Goal: Information Seeking & Learning: Learn about a topic

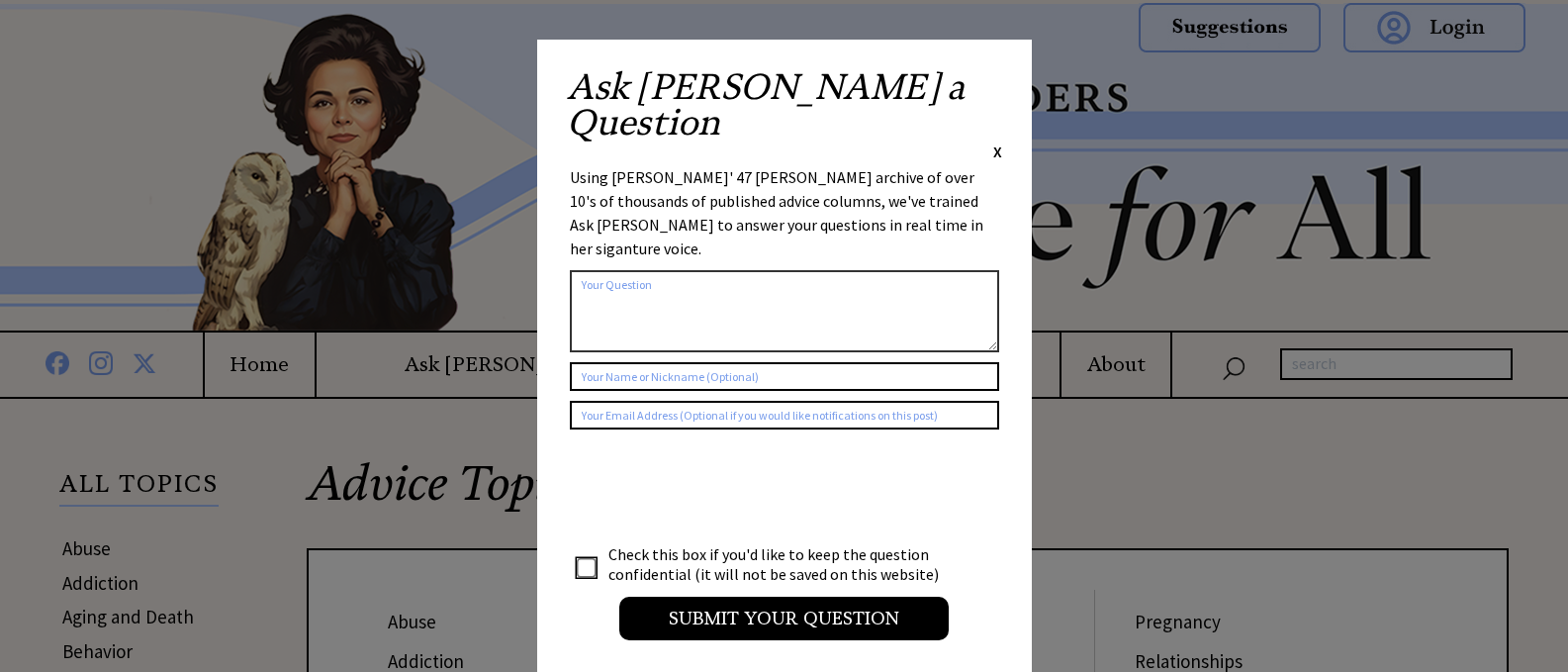
click at [997, 142] on span "X" at bounding box center [997, 152] width 9 height 20
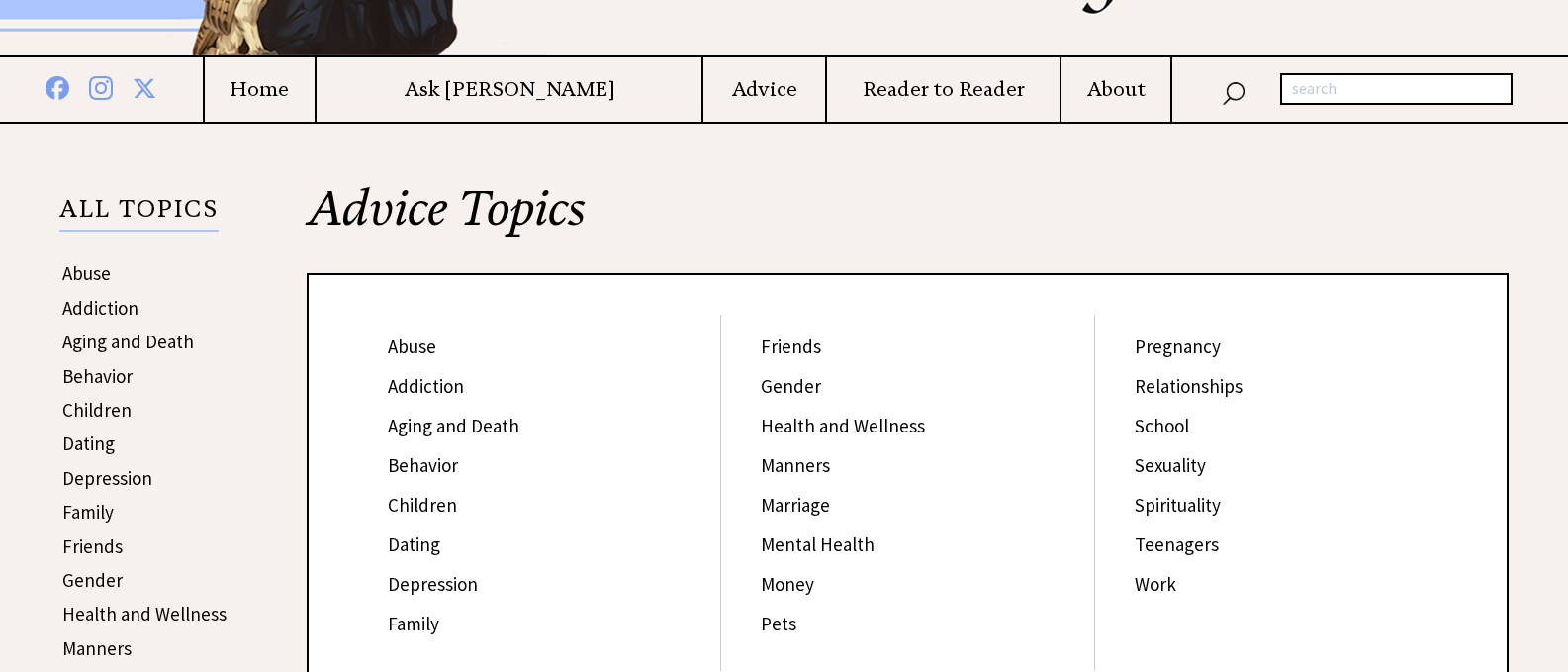
scroll to position [282, 0]
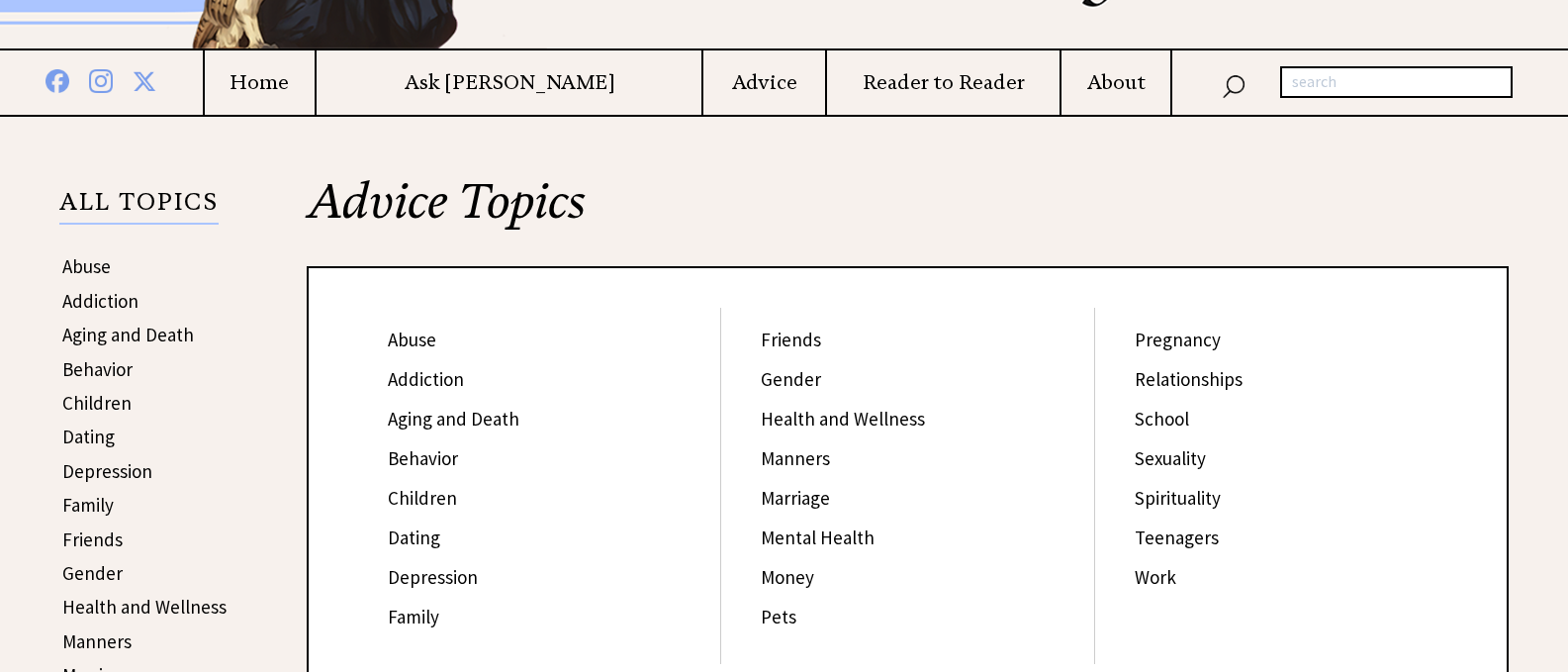
click at [1186, 380] on link "Relationships" at bounding box center [1188, 379] width 108 height 24
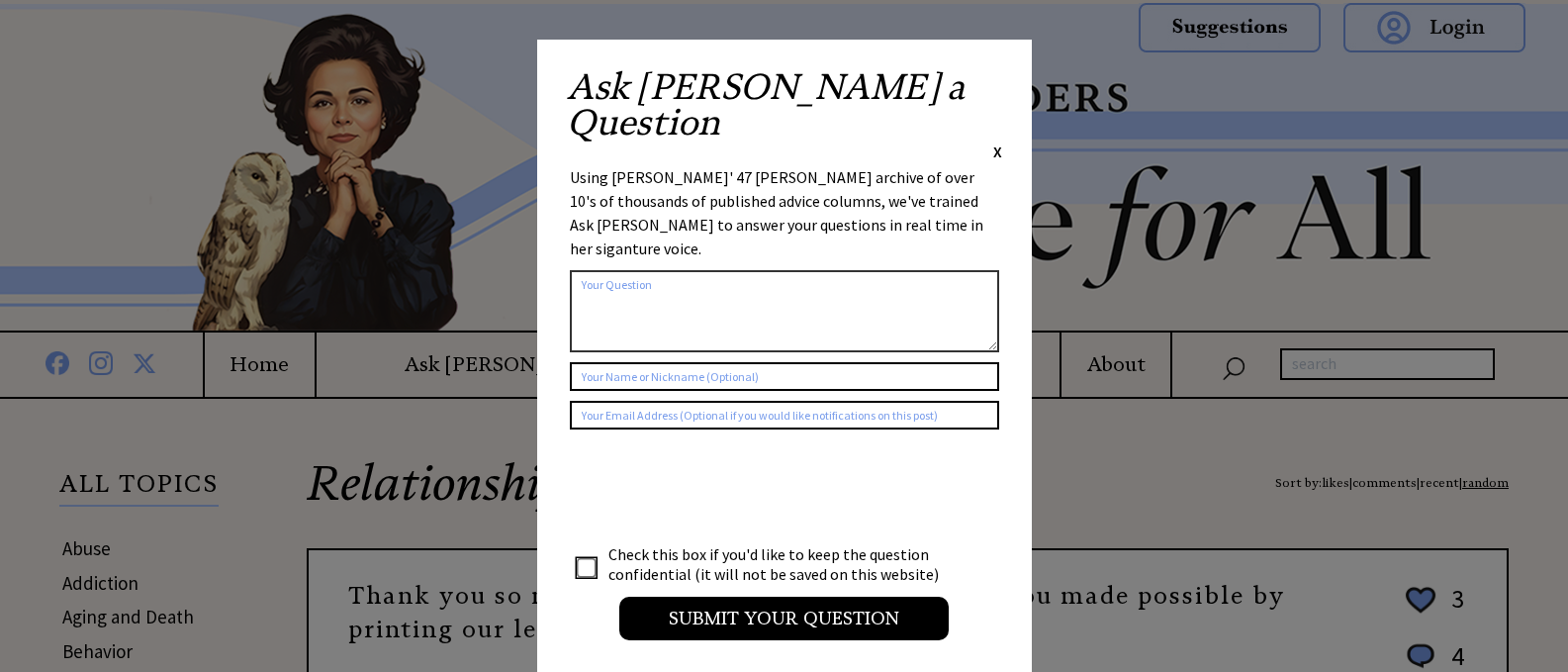
click at [996, 142] on span "X" at bounding box center [997, 152] width 9 height 20
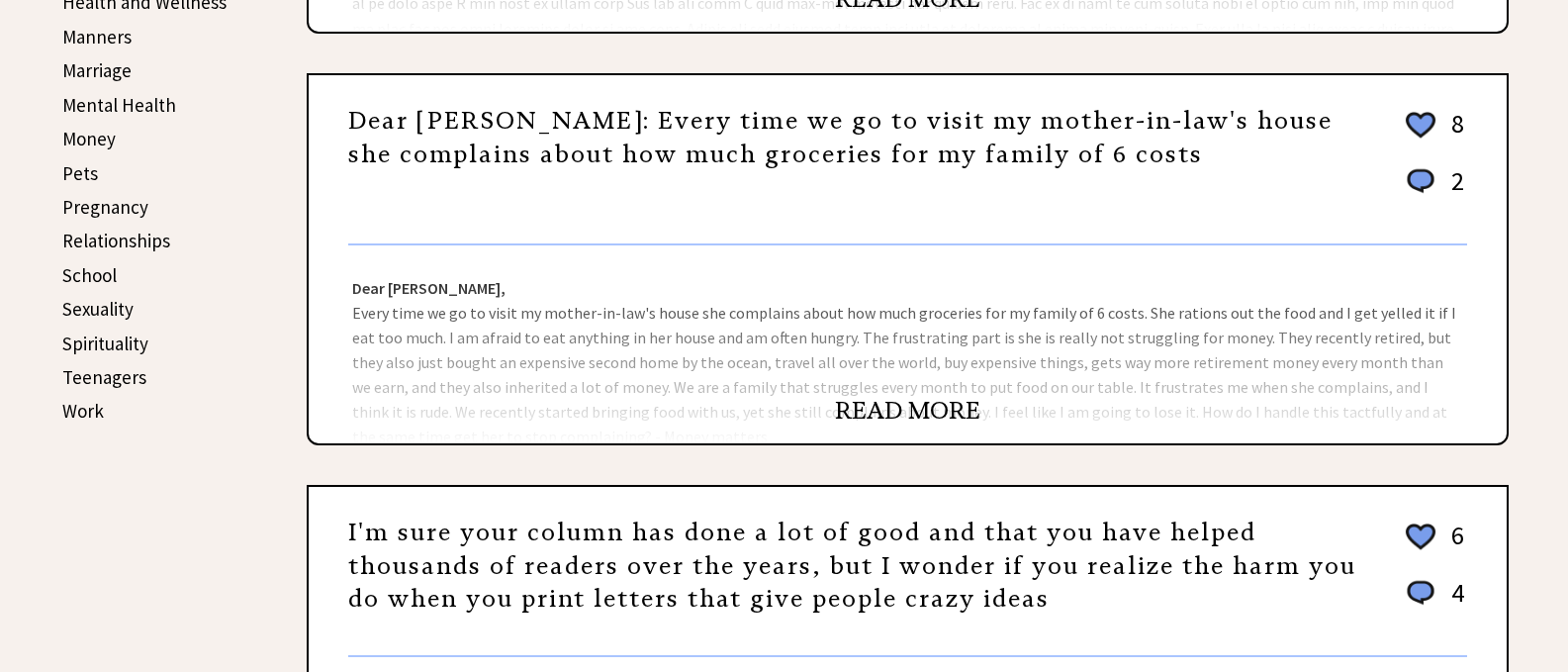
scroll to position [951, 0]
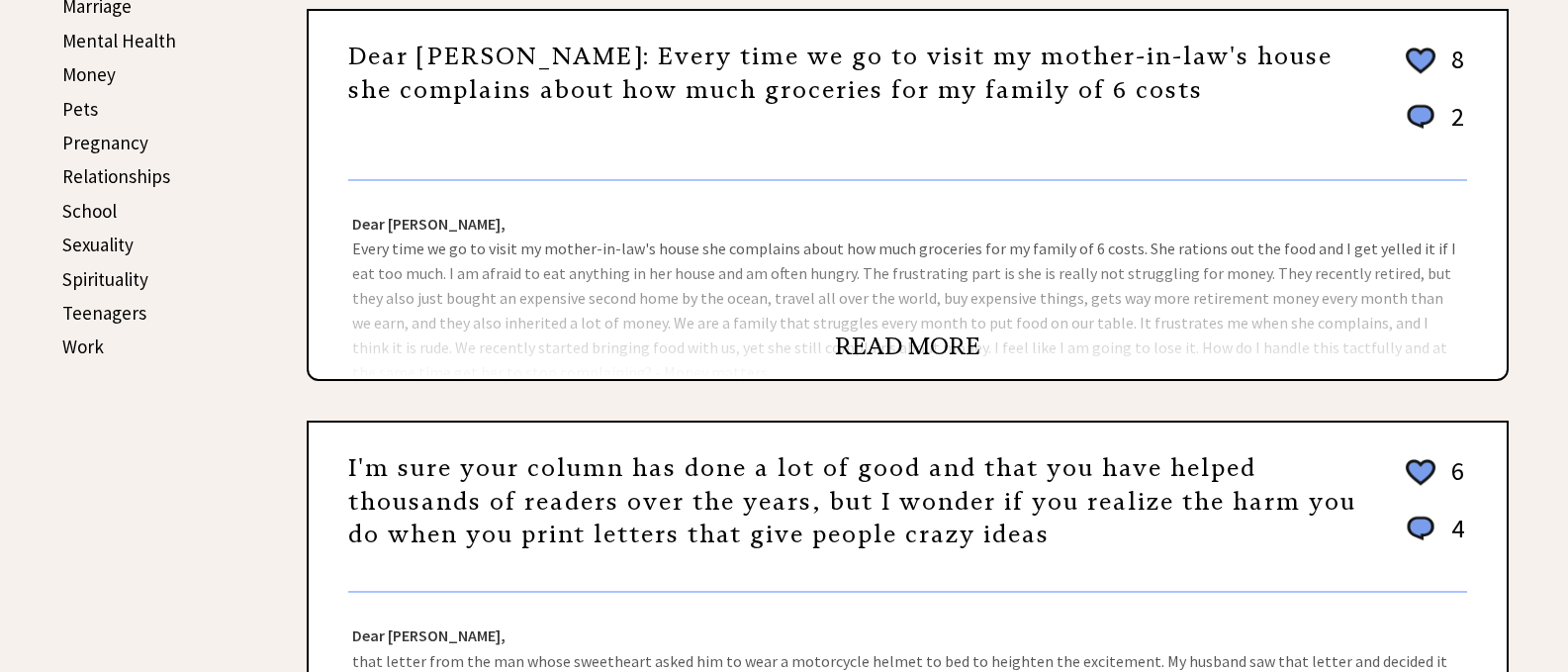
click at [878, 344] on link "READ MORE" at bounding box center [906, 347] width 145 height 30
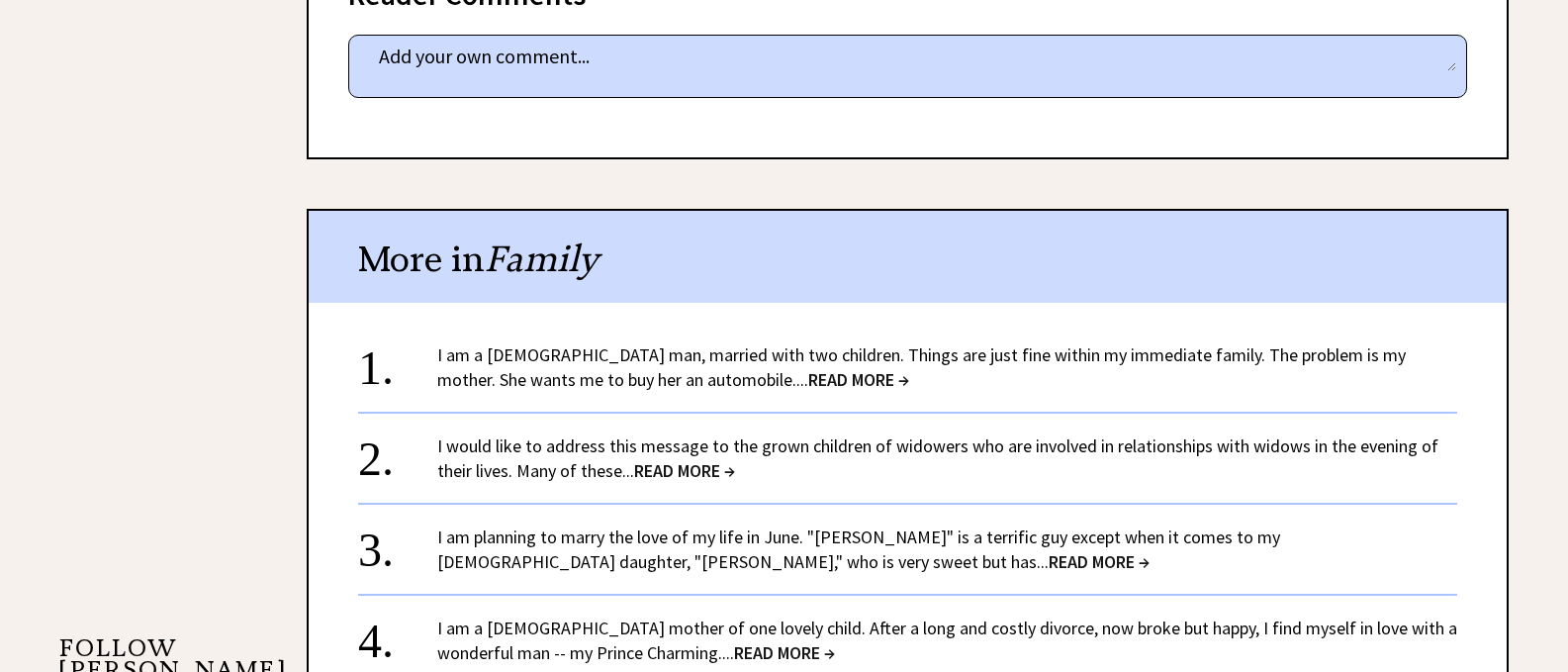
scroll to position [1421, 0]
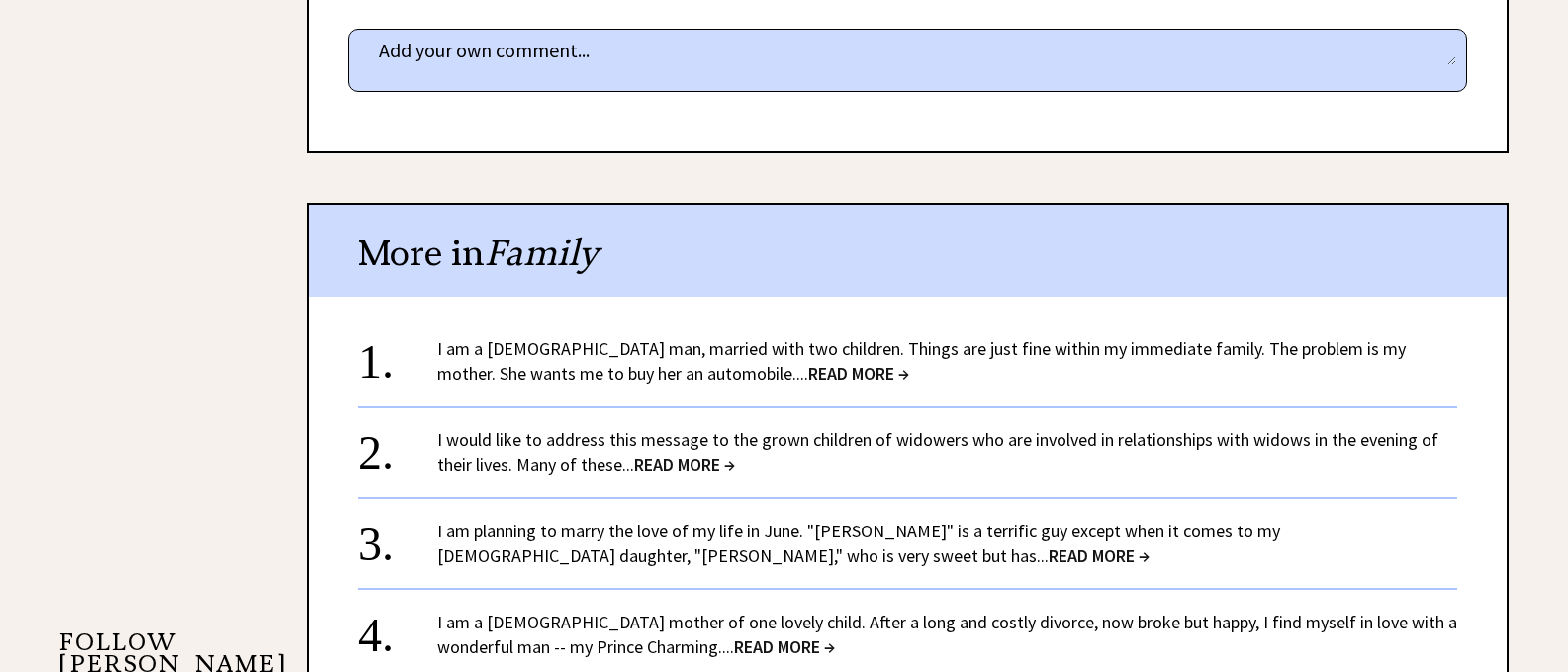
click at [807, 376] on span "READ MORE →" at bounding box center [857, 373] width 101 height 23
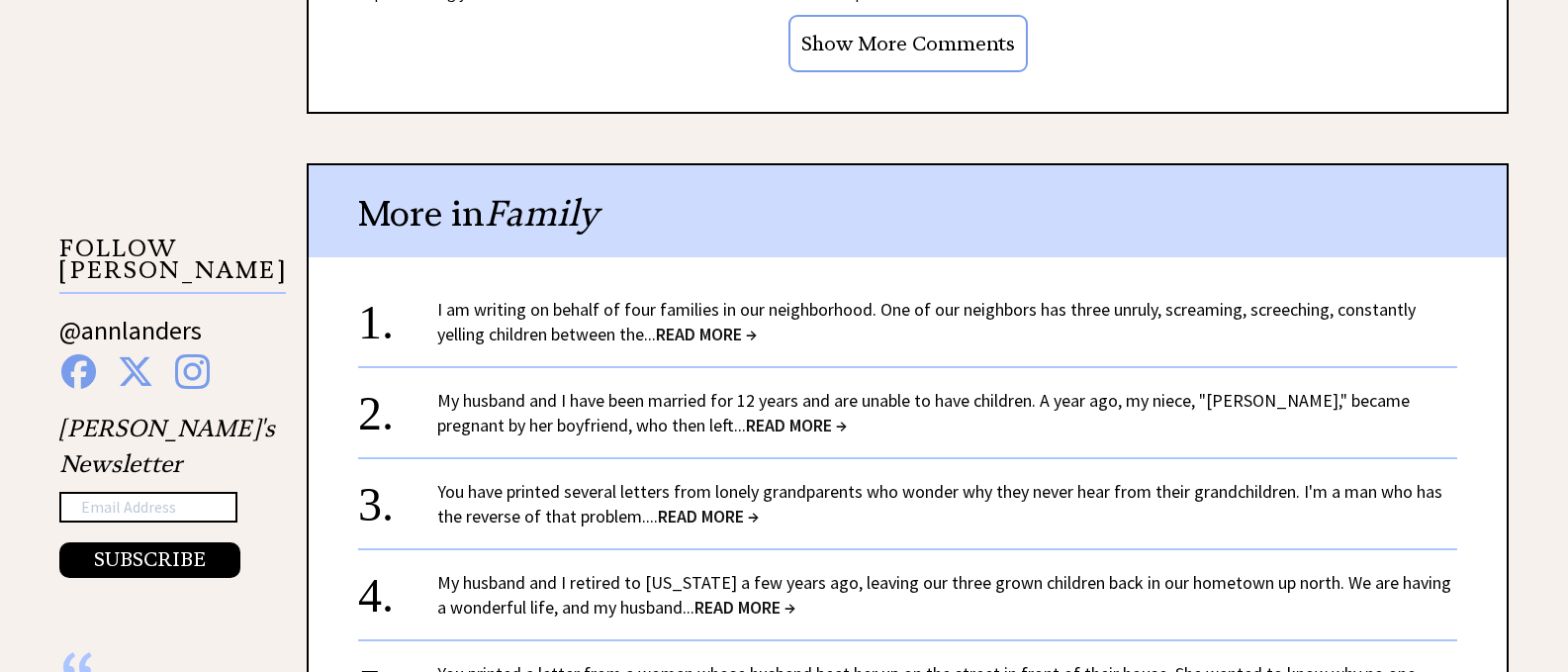
scroll to position [1821, 0]
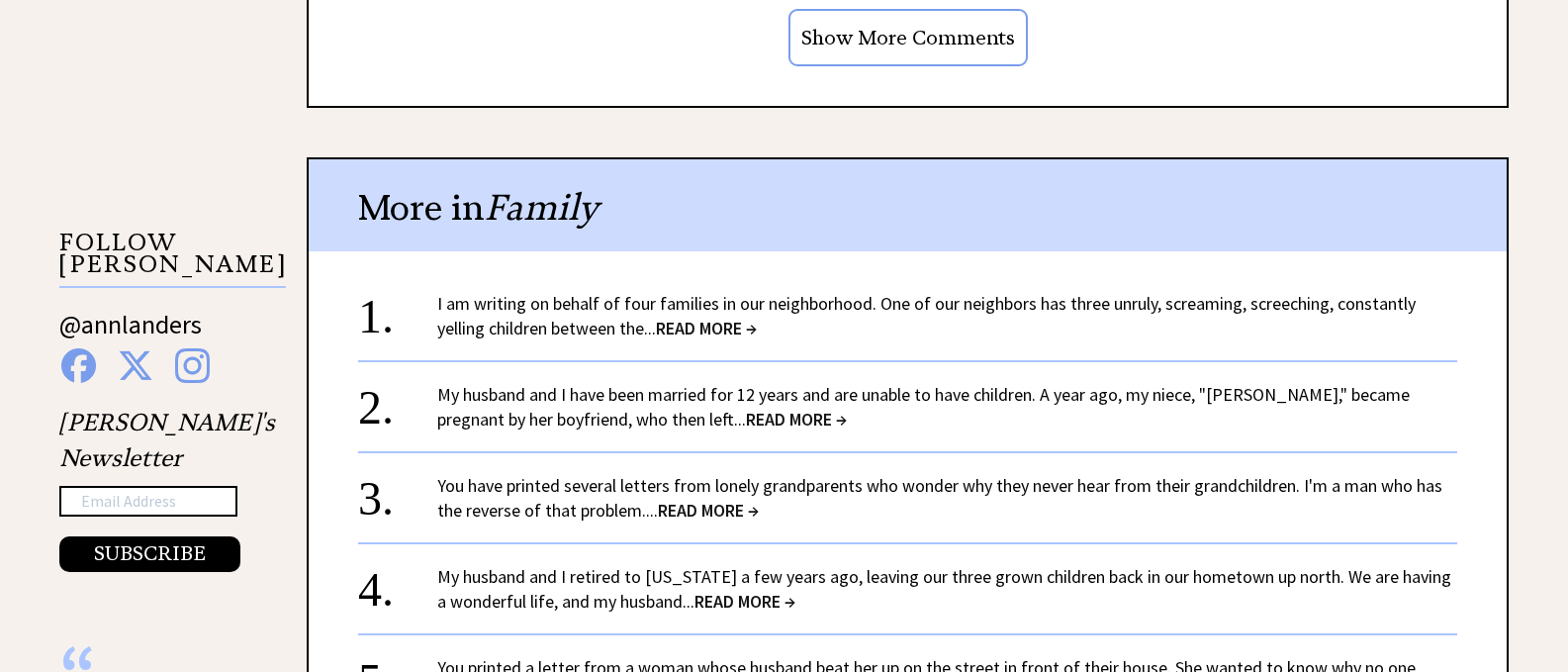
click at [696, 323] on span "READ MORE →" at bounding box center [706, 328] width 101 height 23
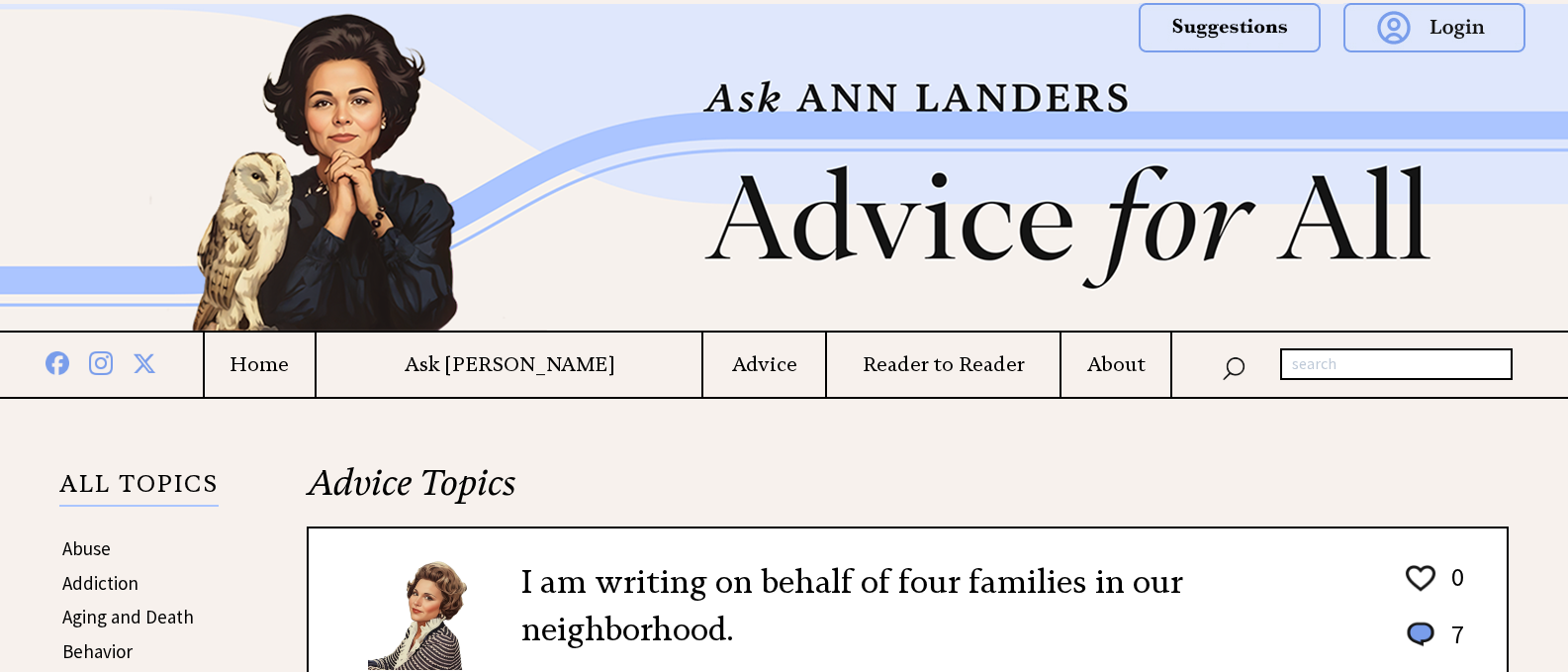
drag, startPoint x: 1562, startPoint y: 106, endPoint x: 1567, endPoint y: 126, distance: 20.6
click at [1567, 126] on div at bounding box center [1532, 167] width 72 height 327
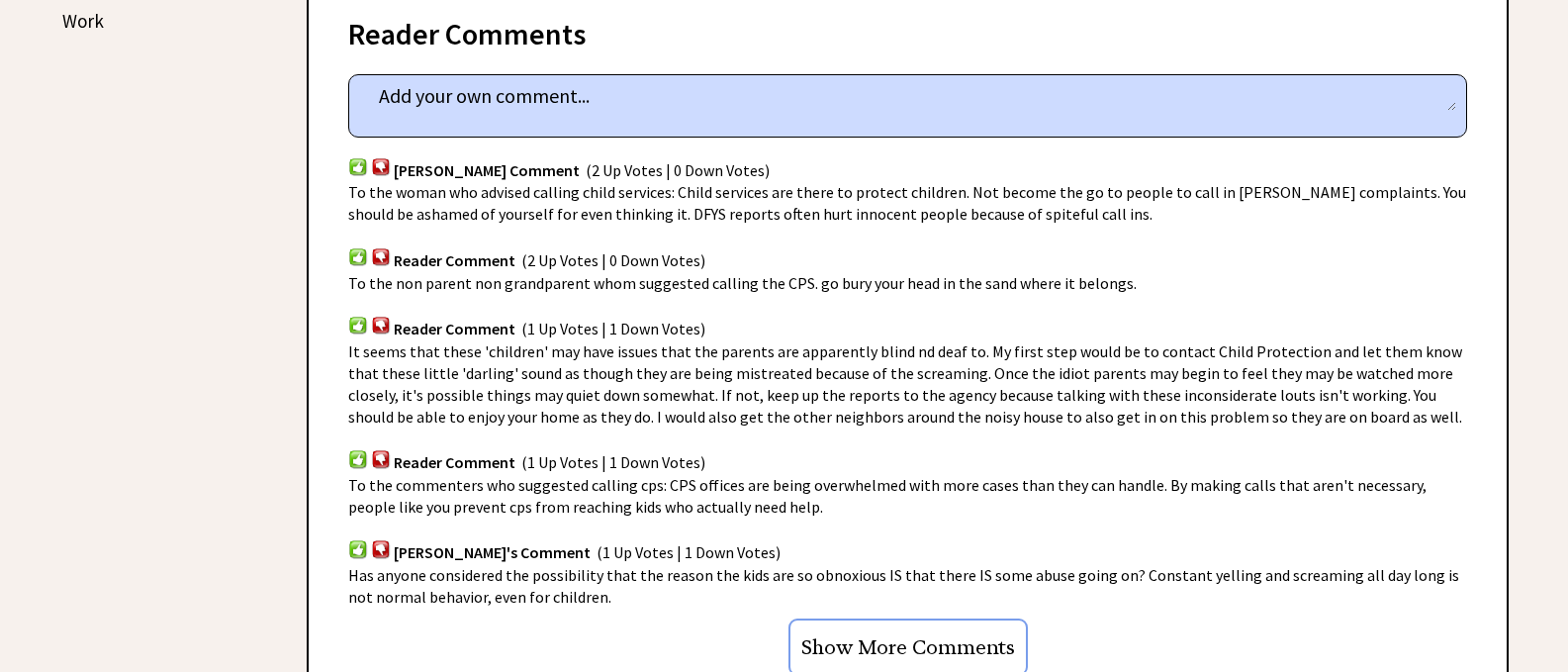
scroll to position [1283, 0]
